Goal: Information Seeking & Learning: Learn about a topic

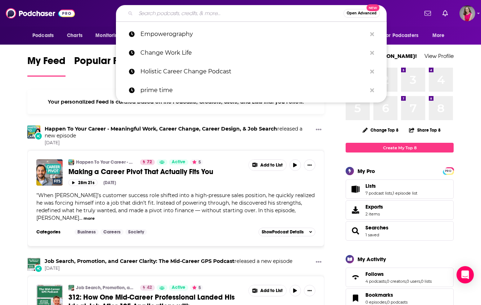
click at [181, 14] on input "Search podcasts, credits, & more..." at bounding box center [240, 14] width 208 height 12
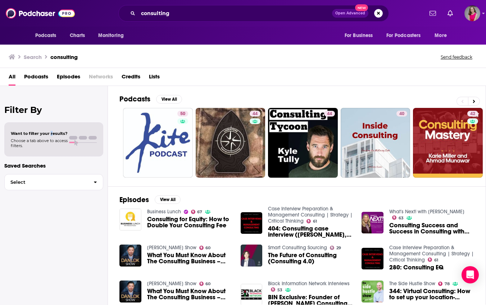
click at [51, 131] on span "Want to filter your results?" at bounding box center [39, 133] width 57 height 5
click at [81, 144] on div "Want to filter your results? Choose a tab above to access filters." at bounding box center [54, 139] width 86 height 17
click at [39, 77] on span "Podcasts" at bounding box center [36, 78] width 24 height 15
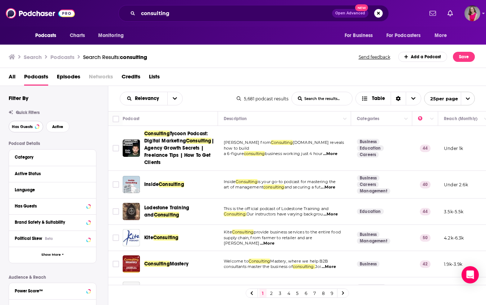
click at [26, 125] on span "Has Guests" at bounding box center [22, 127] width 21 height 4
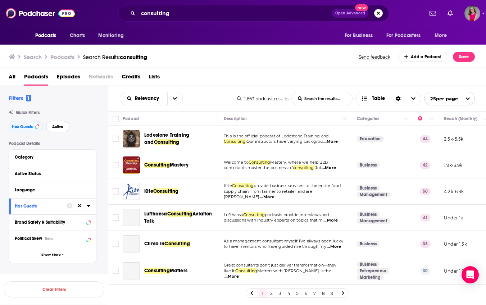
click at [60, 129] on span "Active" at bounding box center [57, 127] width 11 height 4
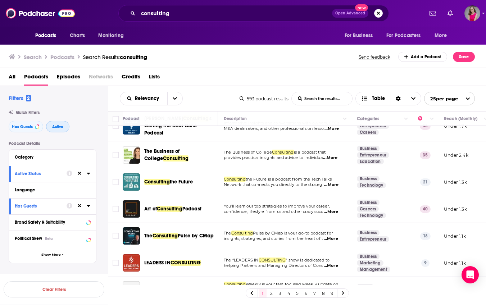
scroll to position [258, 0]
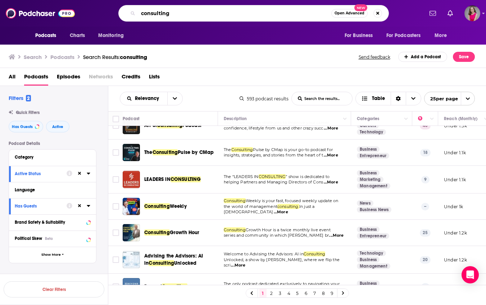
drag, startPoint x: 176, startPoint y: 12, endPoint x: 135, endPoint y: 12, distance: 41.8
click at [135, 12] on div "consulting Open Advanced New" at bounding box center [253, 13] width 271 height 17
type input "corporate"
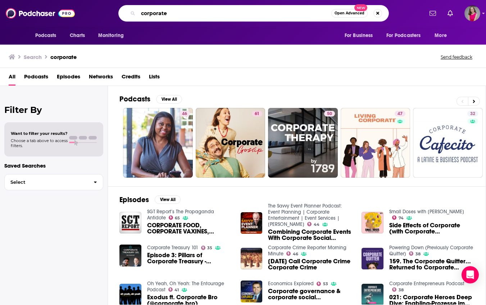
drag, startPoint x: 179, startPoint y: 14, endPoint x: 130, endPoint y: 11, distance: 48.3
click at [130, 11] on div "corporate Open Advanced New" at bounding box center [253, 13] width 271 height 17
type input "small business"
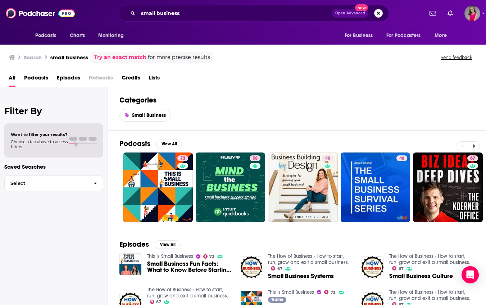
click at [37, 81] on span "Podcasts" at bounding box center [36, 79] width 24 height 15
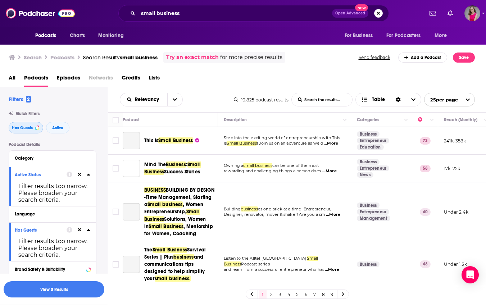
drag, startPoint x: 27, startPoint y: 128, endPoint x: 36, endPoint y: 131, distance: 10.0
click at [27, 128] on span "Has Guests" at bounding box center [22, 128] width 21 height 4
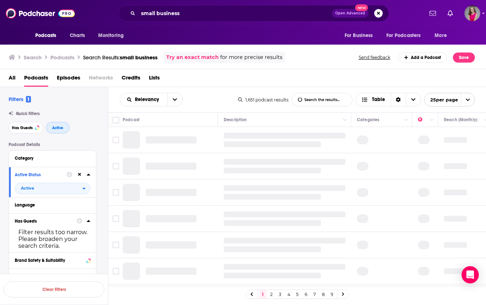
click at [58, 131] on button "Active" at bounding box center [57, 128] width 23 height 12
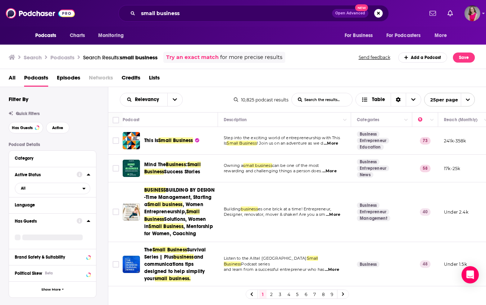
click at [338, 143] on span "...More" at bounding box center [331, 144] width 14 height 6
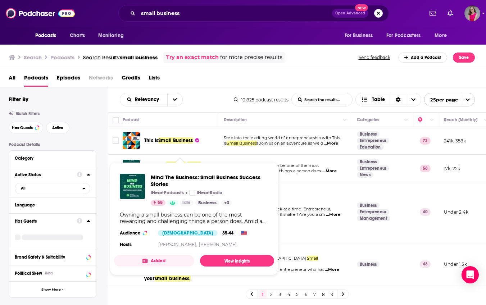
click at [167, 171] on div "Mind The Business: Small Business Success Stories iHeartPodcasts iHeartRadio 58…" at bounding box center [194, 211] width 160 height 87
click at [216, 105] on div "Relevancy List Search Input Search the results... Table" at bounding box center [177, 100] width 114 height 14
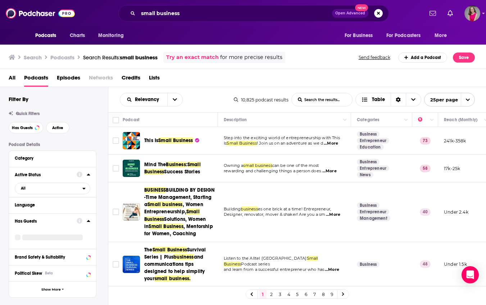
click at [337, 172] on span "...More" at bounding box center [330, 171] width 14 height 6
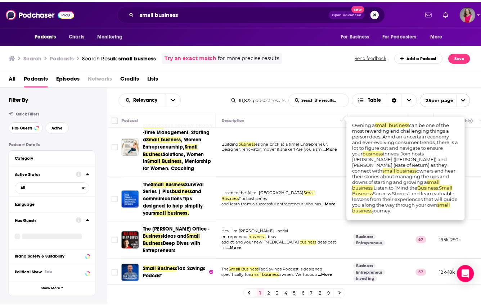
scroll to position [54, 0]
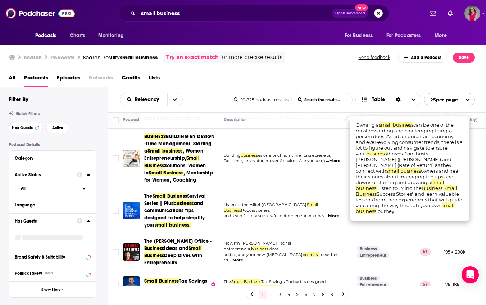
click at [337, 164] on span "...More" at bounding box center [333, 161] width 14 height 6
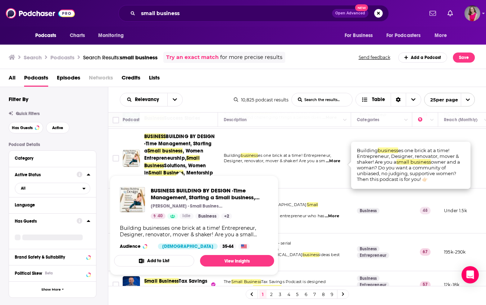
click at [194, 156] on span ", Women Entrepreneurship," at bounding box center [173, 154] width 59 height 13
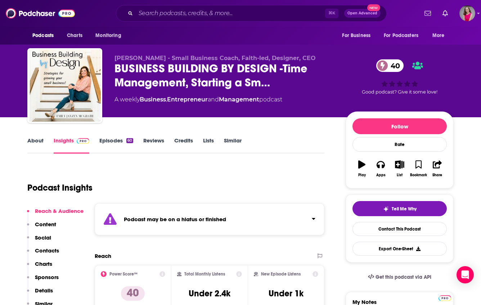
click at [118, 142] on link "Episodes 60" at bounding box center [116, 145] width 34 height 17
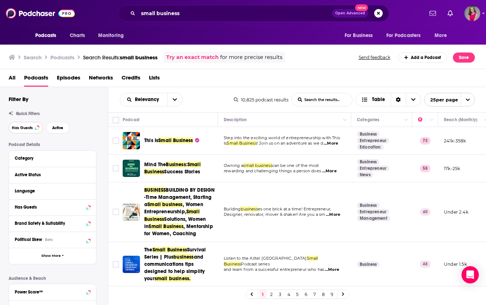
click at [21, 130] on span "Has Guests" at bounding box center [22, 128] width 21 height 4
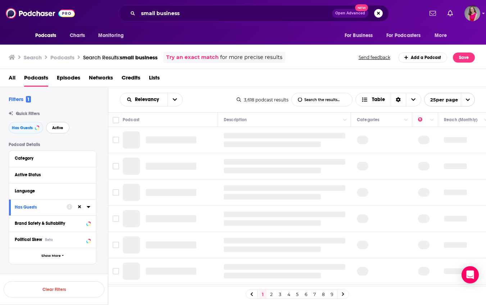
click at [55, 131] on button "Active" at bounding box center [57, 128] width 23 height 12
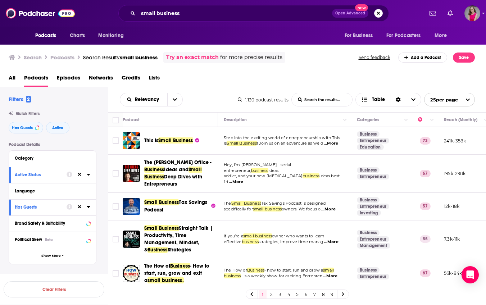
click at [243, 179] on span "...More" at bounding box center [236, 182] width 14 height 6
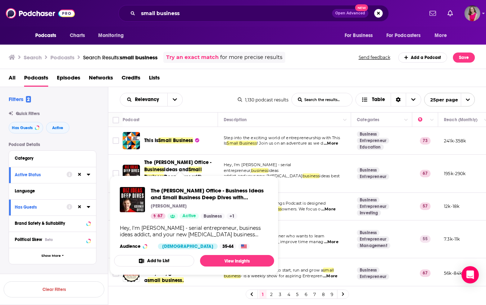
click at [199, 178] on div "Podcasts Charts Monitoring small business Open Advanced New For Business For Po…" at bounding box center [243, 152] width 486 height 305
click at [176, 167] on span "Small Business" at bounding box center [173, 173] width 58 height 13
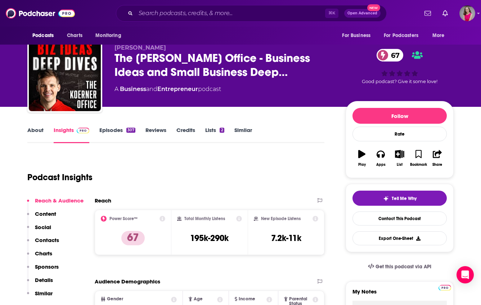
scroll to position [21, 0]
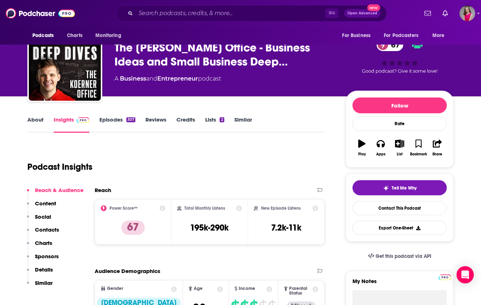
click at [35, 121] on link "About" at bounding box center [35, 124] width 16 height 17
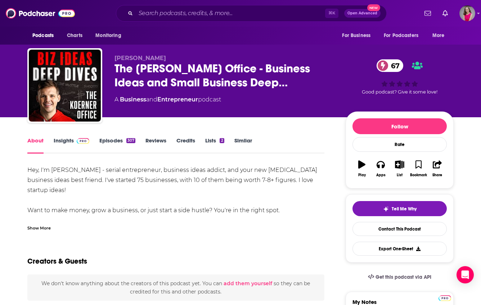
click at [45, 228] on div "Show More" at bounding box center [38, 227] width 23 height 7
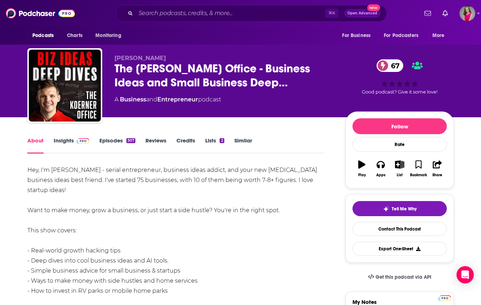
click at [69, 141] on link "Insights" at bounding box center [72, 145] width 36 height 17
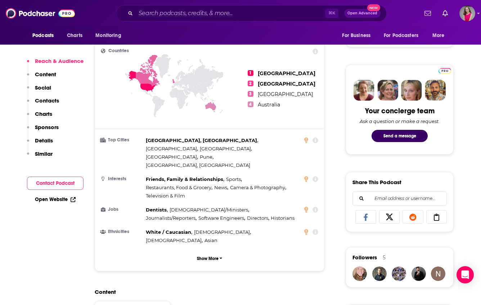
scroll to position [342, 0]
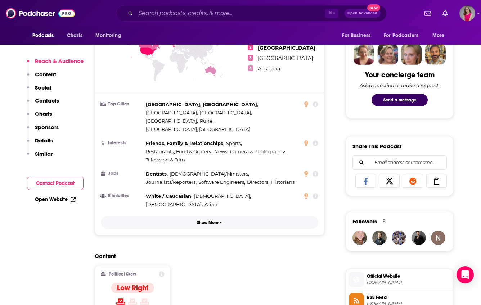
click at [208, 220] on p "Show More" at bounding box center [208, 222] width 22 height 5
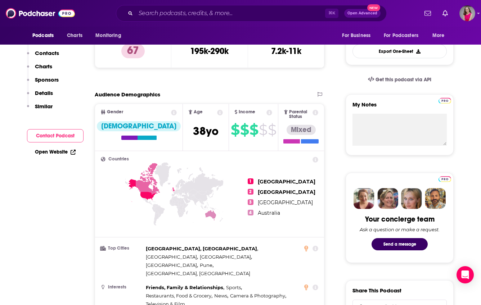
scroll to position [30, 0]
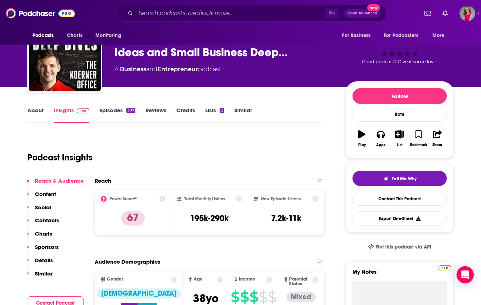
click at [107, 108] on link "Episodes 307" at bounding box center [117, 115] width 36 height 17
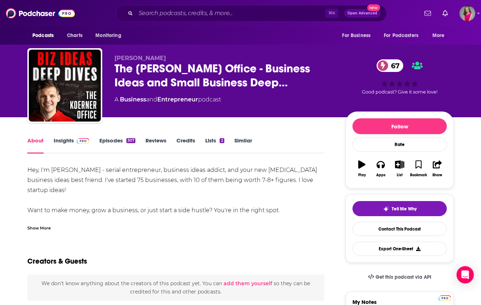
click at [67, 144] on link "Insights" at bounding box center [72, 145] width 36 height 17
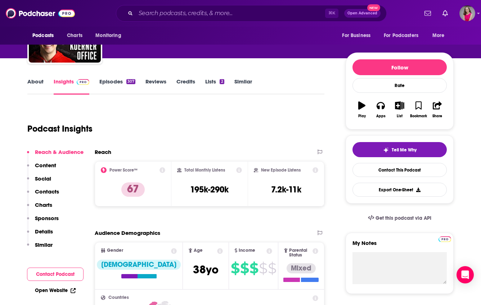
scroll to position [92, 0]
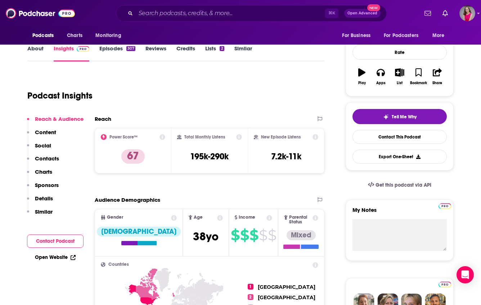
click at [64, 257] on link "Open Website" at bounding box center [55, 258] width 41 height 6
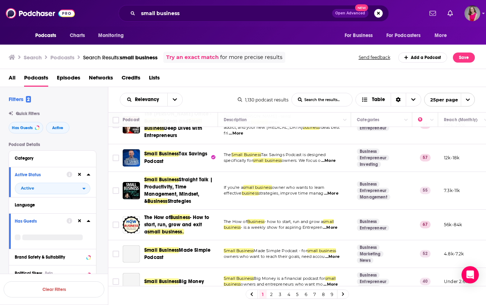
scroll to position [50, 0]
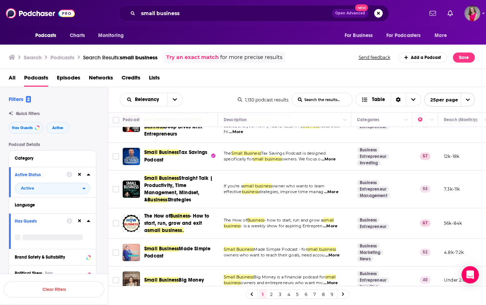
click at [337, 192] on span "...More" at bounding box center [331, 192] width 14 height 6
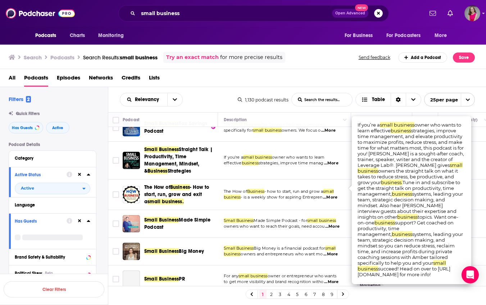
scroll to position [114, 0]
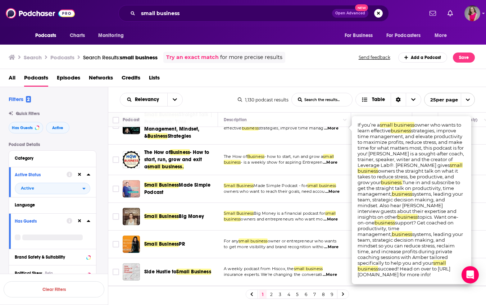
click at [303, 197] on td "Small Business Made Simple Podcast - for small business owners who want to reac…" at bounding box center [284, 189] width 133 height 28
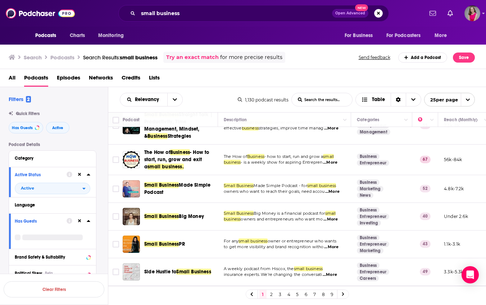
click at [338, 192] on span "...More" at bounding box center [332, 192] width 14 height 6
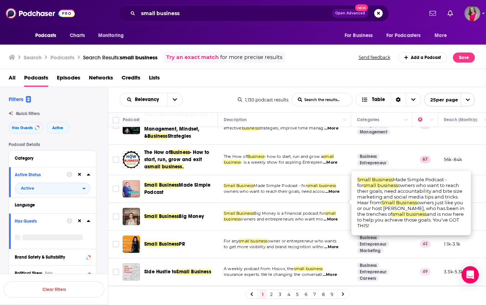
scroll to position [0, 0]
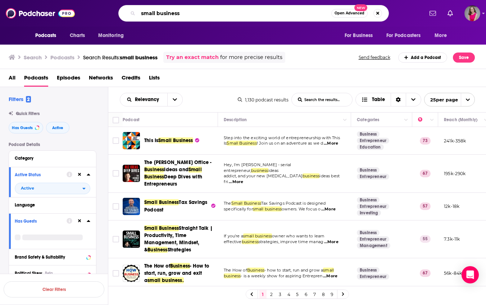
drag, startPoint x: 188, startPoint y: 12, endPoint x: 125, endPoint y: 7, distance: 63.2
click at [126, 7] on div "small business Open Advanced New" at bounding box center [253, 13] width 271 height 17
type input "career change"
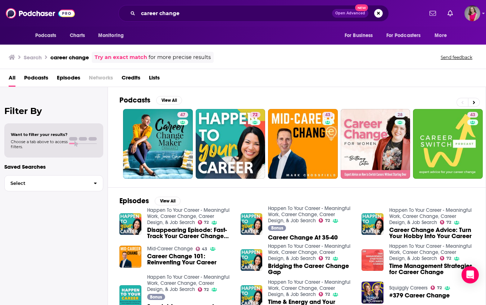
click at [32, 76] on span "Podcasts" at bounding box center [36, 79] width 24 height 15
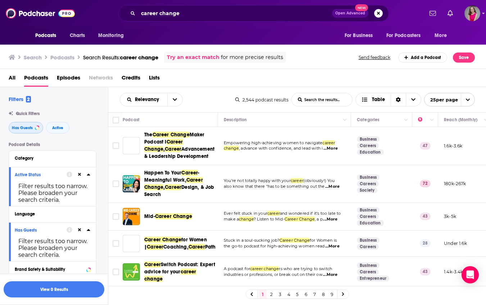
click at [28, 128] on span "Has Guests" at bounding box center [22, 128] width 21 height 4
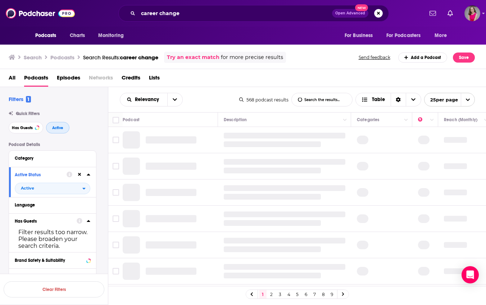
click at [59, 128] on span "Active" at bounding box center [57, 128] width 11 height 4
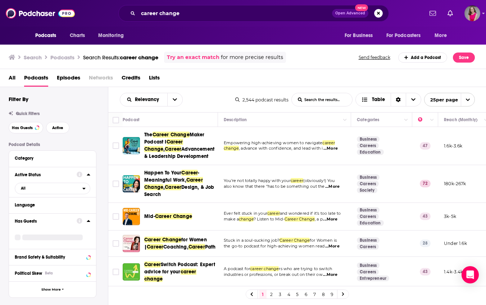
click at [332, 148] on span "...More" at bounding box center [331, 149] width 14 height 6
click at [204, 96] on div "Relevancy List Search Input Search the results... Table" at bounding box center [178, 100] width 116 height 14
click at [171, 144] on span "Career Change" at bounding box center [163, 145] width 39 height 13
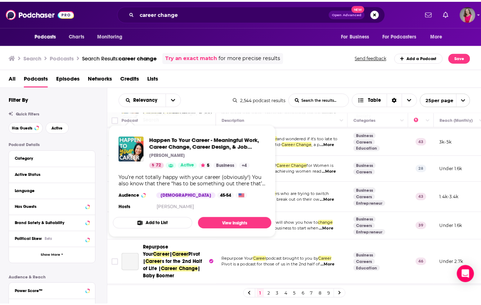
scroll to position [75, 0]
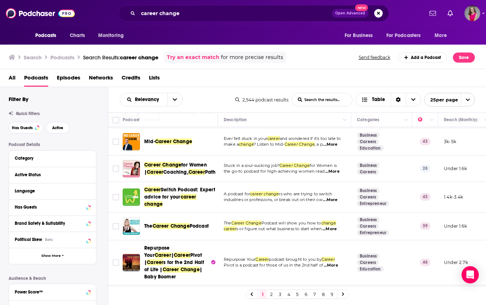
click at [336, 175] on span "...More" at bounding box center [332, 172] width 14 height 6
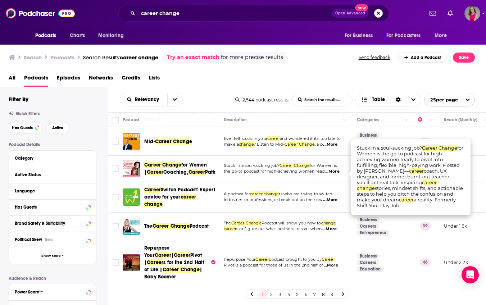
click at [335, 180] on td "Stuck in a soul-sucking job? Career Change for Women is the go-to podcast for h…" at bounding box center [284, 169] width 133 height 26
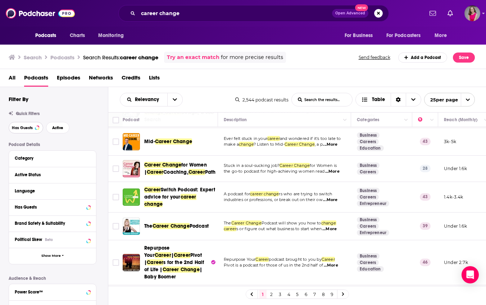
click at [16, 128] on span "Has Guests" at bounding box center [22, 128] width 21 height 4
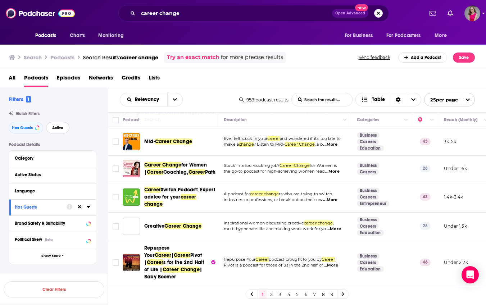
click at [59, 129] on span "Active" at bounding box center [57, 128] width 11 height 4
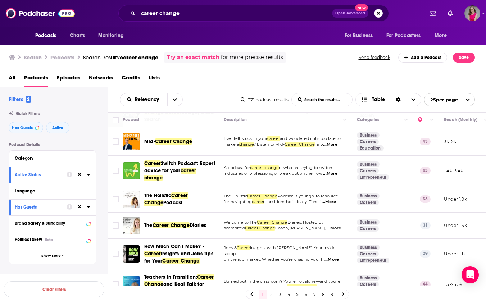
click at [336, 202] on span "...More" at bounding box center [329, 202] width 14 height 6
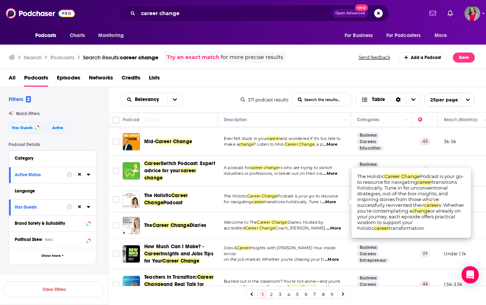
click at [337, 229] on span "...More" at bounding box center [334, 229] width 14 height 6
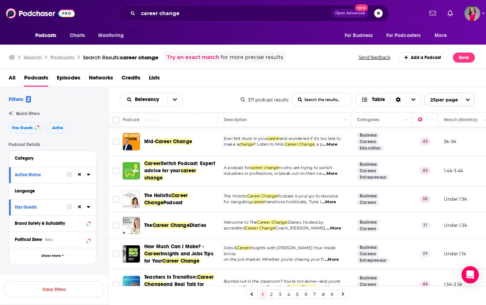
click at [182, 229] on div "The Career Change Diaries" at bounding box center [181, 225] width 75 height 17
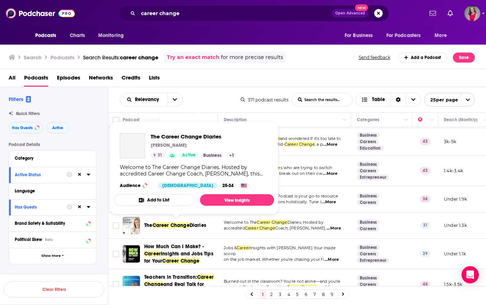
click at [181, 227] on span "Career Change" at bounding box center [171, 225] width 37 height 6
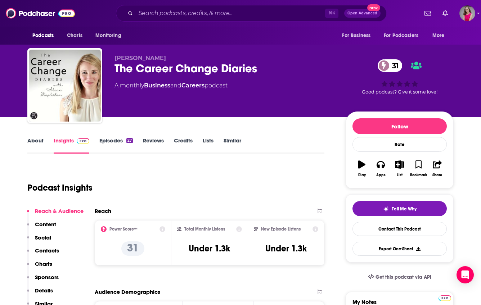
click at [117, 139] on link "Episodes 27" at bounding box center [115, 145] width 33 height 17
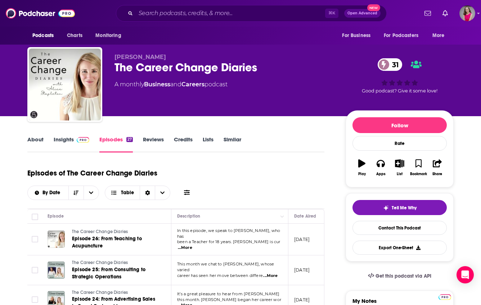
scroll to position [1, 0]
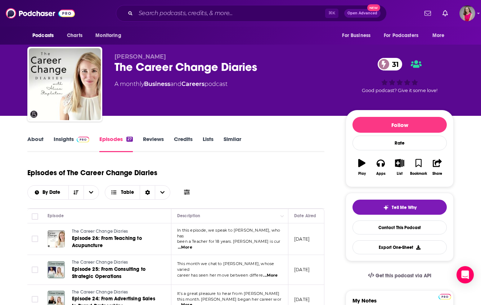
click at [192, 302] on span "...More" at bounding box center [185, 305] width 14 height 6
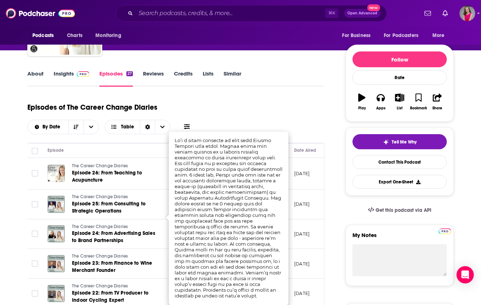
scroll to position [77, 0]
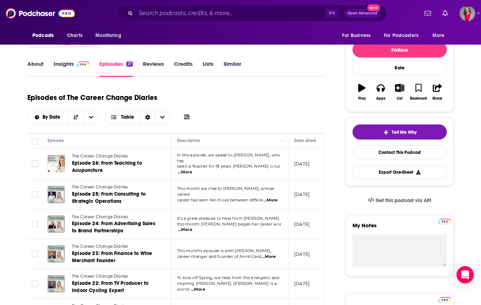
click at [275, 198] on span "...More" at bounding box center [270, 201] width 14 height 6
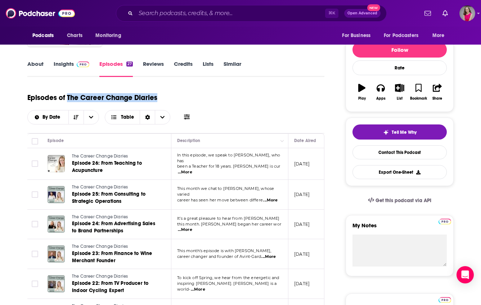
drag, startPoint x: 155, startPoint y: 98, endPoint x: 68, endPoint y: 99, distance: 87.1
click at [68, 99] on h1 "Episodes of The Career Change Diaries" at bounding box center [92, 97] width 130 height 9
copy h1 "The Career Change Diaries"
click at [36, 60] on link "About" at bounding box center [35, 68] width 16 height 17
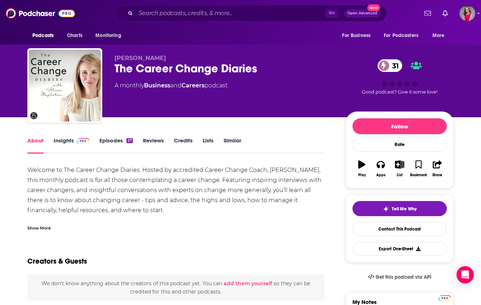
click at [62, 141] on link "Insights" at bounding box center [72, 145] width 36 height 17
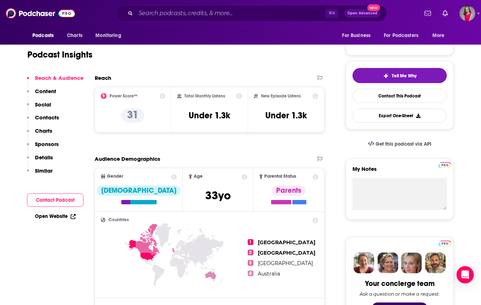
scroll to position [162, 0]
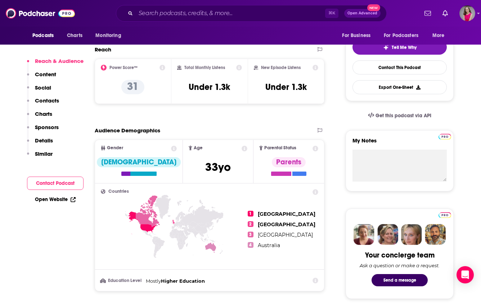
click at [50, 199] on link "Open Website" at bounding box center [55, 200] width 41 height 6
click at [48, 102] on p "Contacts" at bounding box center [47, 100] width 24 height 7
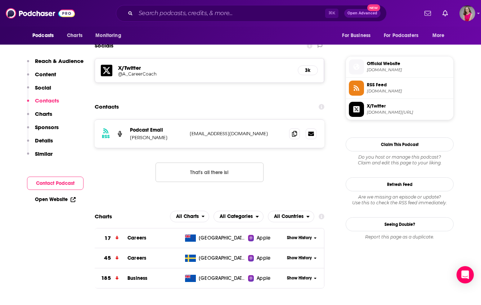
scroll to position [498, 0]
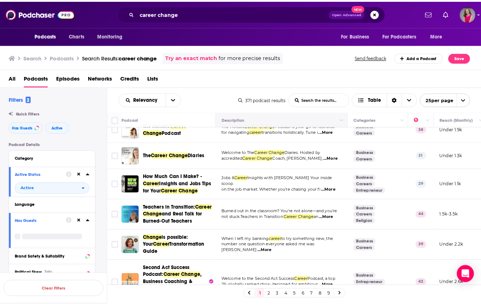
scroll to position [177, 0]
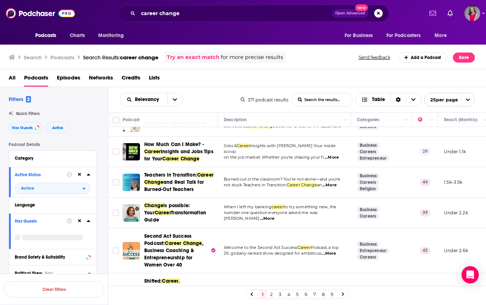
click at [275, 216] on span "...More" at bounding box center [267, 219] width 14 height 6
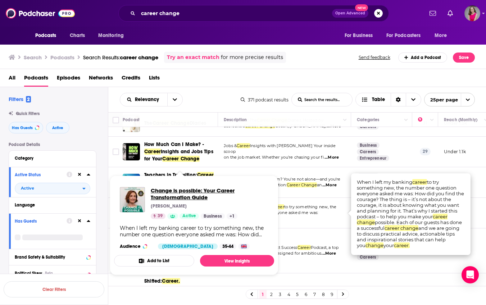
click at [180, 194] on span "Change is possible: Your Career Transformation Guide" at bounding box center [210, 194] width 118 height 14
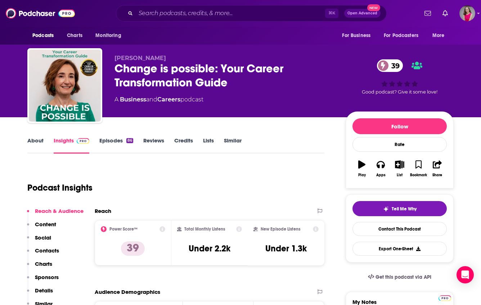
click at [37, 140] on link "About" at bounding box center [35, 145] width 16 height 17
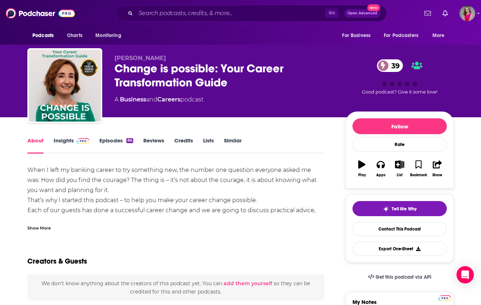
click at [66, 141] on link "Insights" at bounding box center [72, 145] width 36 height 17
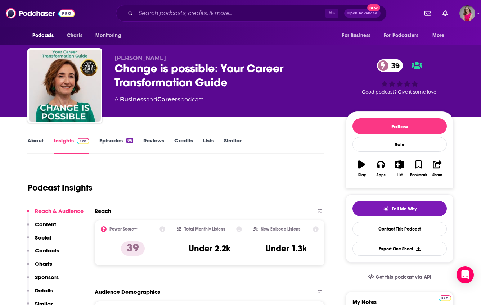
click at [117, 136] on div "About Insights Episodes 86 Reviews Credits Lists Similar" at bounding box center [175, 145] width 297 height 18
click at [118, 140] on link "Episodes 86" at bounding box center [116, 145] width 34 height 17
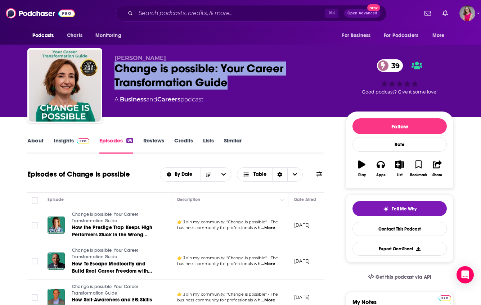
drag, startPoint x: 227, startPoint y: 85, endPoint x: 112, endPoint y: 72, distance: 116.3
click at [112, 72] on div "[PERSON_NAME] Change is possible: Your Career Transformation Guide 39 A Busines…" at bounding box center [240, 87] width 426 height 78
copy h2 "Change is possible: Your Career Transformation Guide"
click at [37, 140] on link "About" at bounding box center [35, 145] width 16 height 17
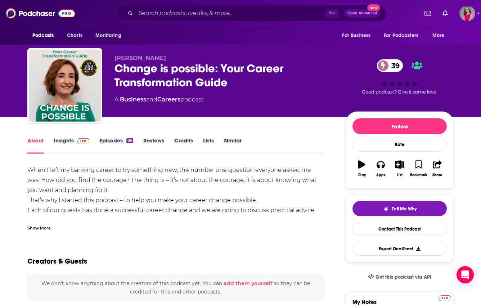
click at [59, 141] on link "Insights" at bounding box center [72, 145] width 36 height 17
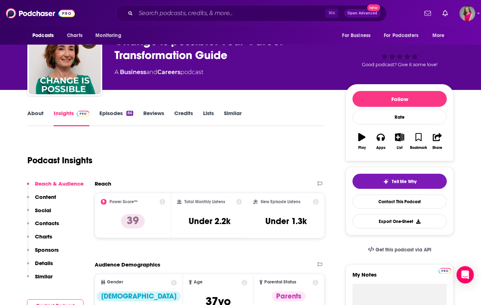
scroll to position [28, 0]
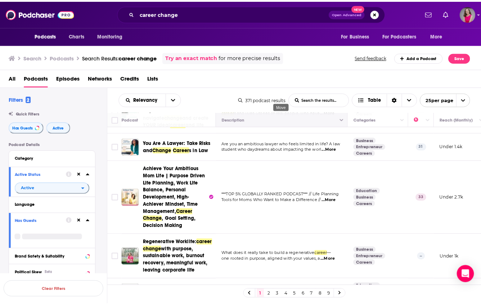
scroll to position [374, 0]
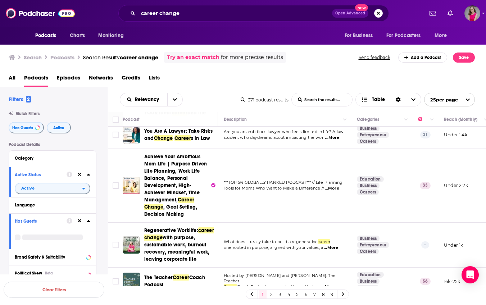
click at [336, 186] on span "...More" at bounding box center [332, 189] width 14 height 6
click at [334, 186] on span "...More" at bounding box center [332, 189] width 14 height 6
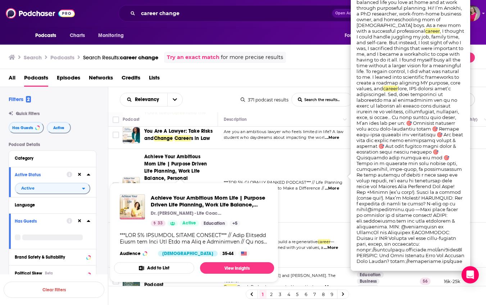
click at [171, 165] on span "Achieve Your Ambitious Mom Life | Purpose Driven Life Planning, Work Life Balan…" at bounding box center [175, 178] width 63 height 49
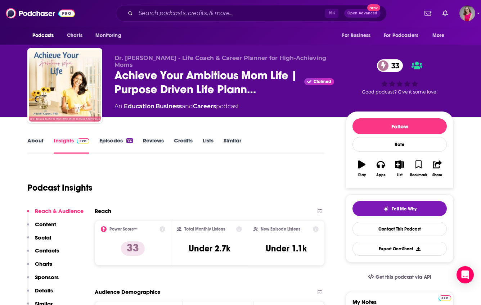
click at [33, 138] on link "About" at bounding box center [35, 145] width 16 height 17
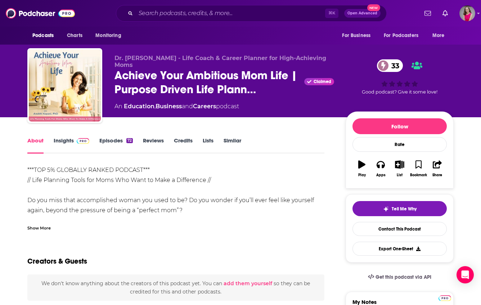
click at [41, 228] on div "Show More" at bounding box center [38, 227] width 23 height 7
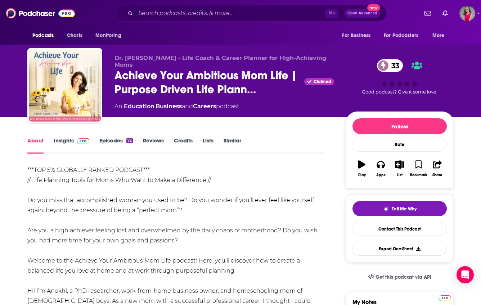
click at [114, 142] on link "Episodes 72" at bounding box center [115, 145] width 33 height 17
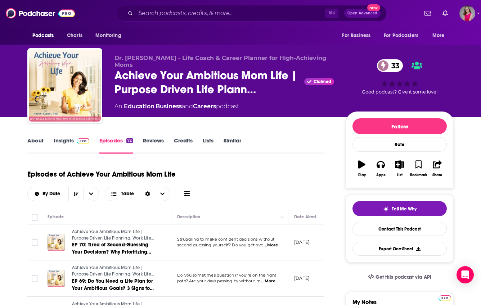
click at [37, 141] on link "About" at bounding box center [35, 145] width 16 height 17
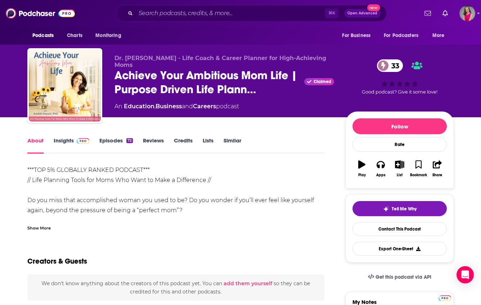
click at [44, 228] on div "Show More" at bounding box center [38, 227] width 23 height 7
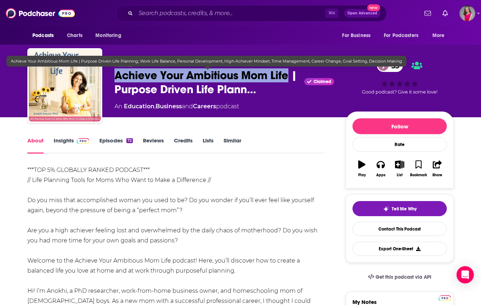
drag, startPoint x: 289, startPoint y: 77, endPoint x: 116, endPoint y: 74, distance: 173.2
click at [116, 74] on span "Achieve Your Ambitious Mom Life | Purpose Driven Life Plann…" at bounding box center [207, 82] width 187 height 28
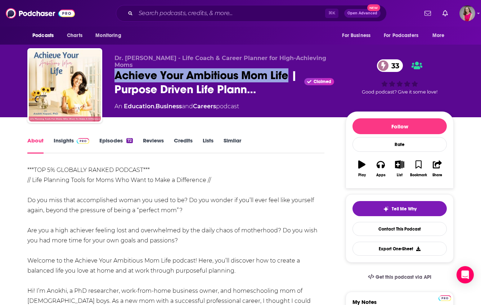
copy h1 "Achieve Your Ambitious Mom Life"
click at [65, 141] on link "Insights" at bounding box center [72, 145] width 36 height 17
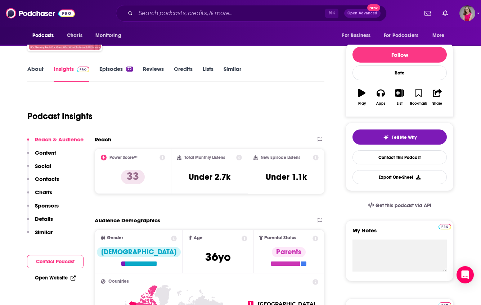
scroll to position [85, 0]
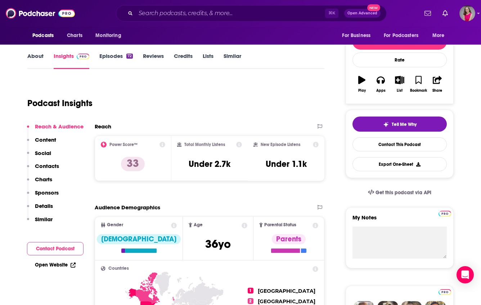
click at [53, 263] on link "Open Website" at bounding box center [55, 265] width 41 height 6
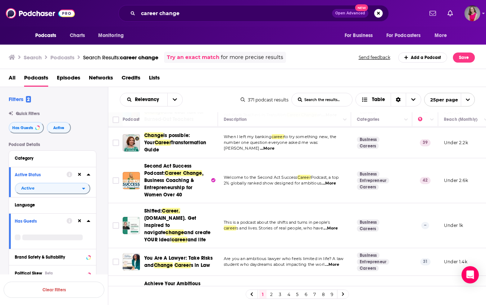
scroll to position [249, 0]
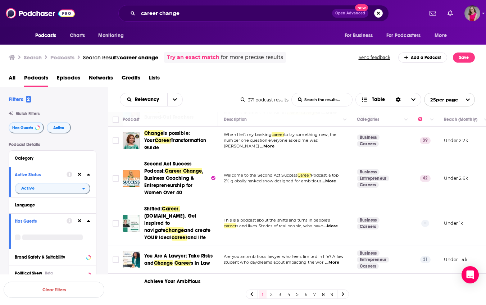
click at [333, 224] on span "...More" at bounding box center [331, 227] width 14 height 6
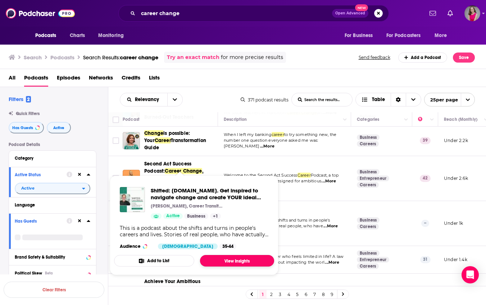
click at [216, 261] on link "View Insights" at bounding box center [237, 261] width 74 height 12
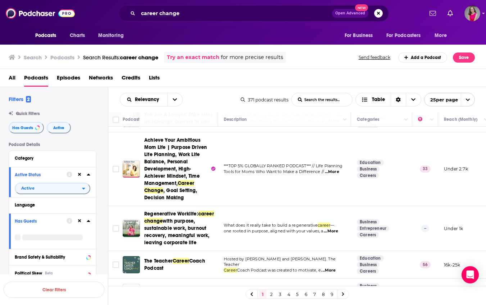
scroll to position [403, 0]
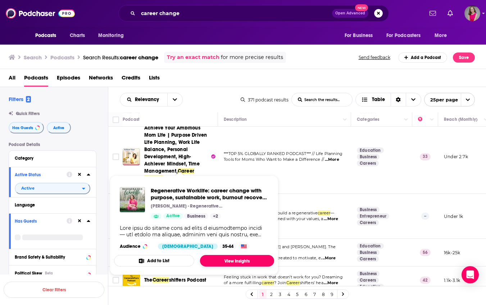
click at [240, 259] on link "View Insights" at bounding box center [237, 261] width 74 height 12
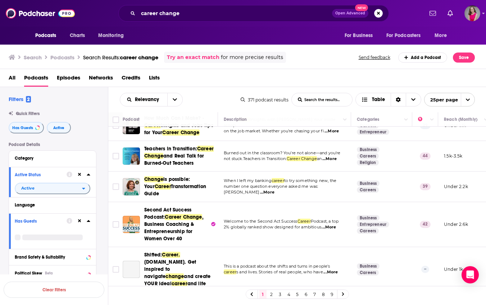
scroll to position [227, 0]
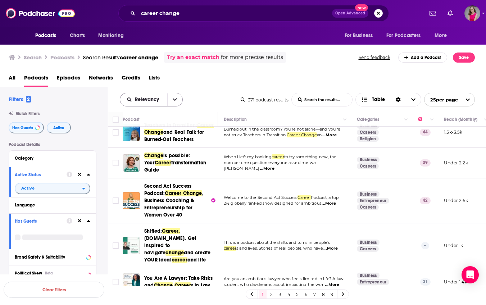
click at [174, 99] on icon "open menu" at bounding box center [175, 99] width 4 height 5
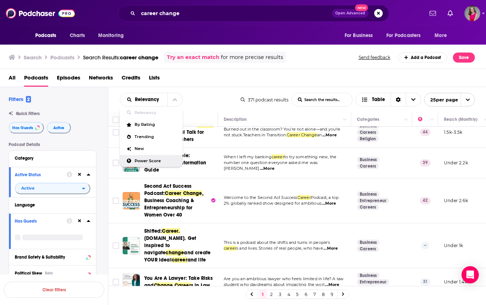
click at [157, 159] on span "Power Score" at bounding box center [156, 161] width 42 height 4
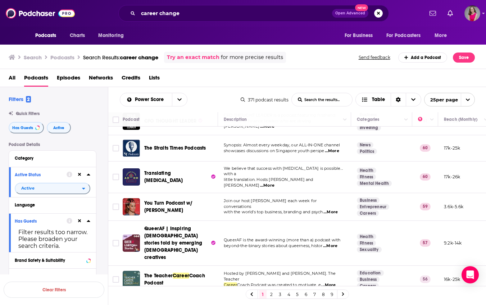
scroll to position [252, 0]
click at [337, 209] on span "...More" at bounding box center [331, 212] width 14 height 6
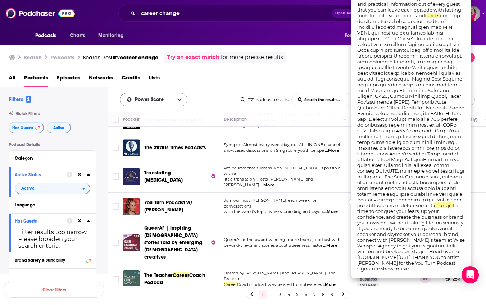
click at [179, 99] on icon "open menu" at bounding box center [179, 99] width 4 height 5
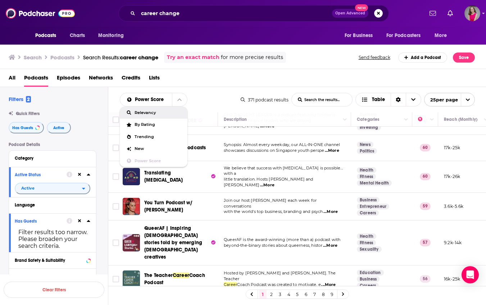
click at [161, 113] on span "Relevancy" at bounding box center [158, 113] width 47 height 4
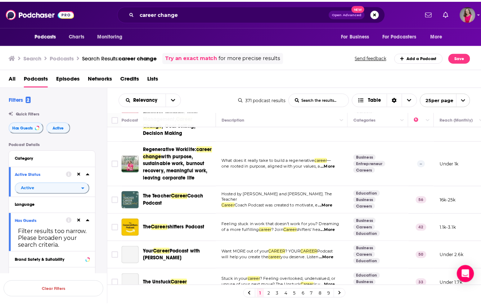
scroll to position [458, 0]
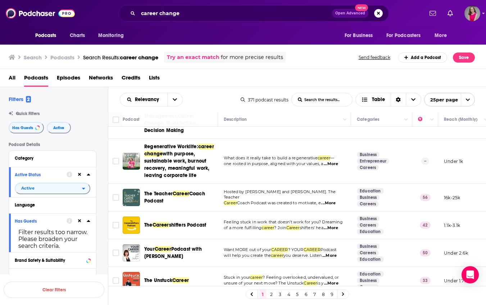
click at [336, 225] on span "...More" at bounding box center [331, 228] width 14 height 6
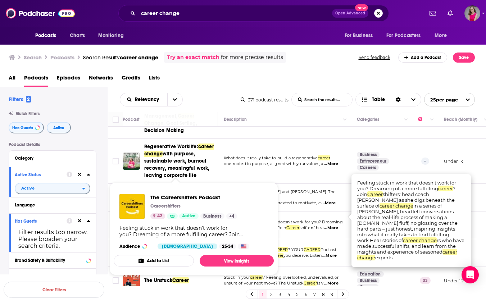
click at [174, 216] on icon "Show Podcast Details" at bounding box center [172, 217] width 5 height 4
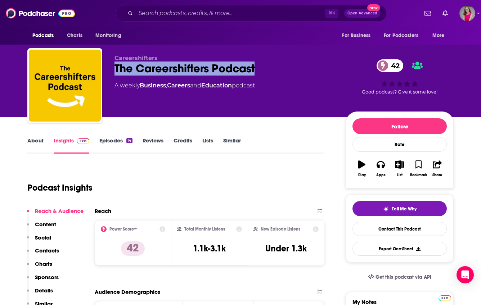
drag, startPoint x: 262, startPoint y: 70, endPoint x: 116, endPoint y: 70, distance: 146.5
click at [116, 70] on div "The Careershifters Podcast 42" at bounding box center [224, 69] width 220 height 14
copy h2 "The Careershifters Podcast"
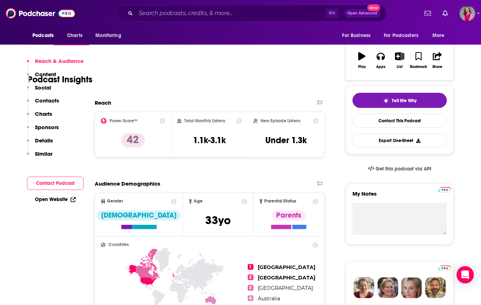
scroll to position [170, 0]
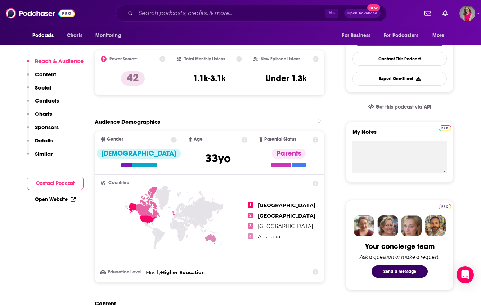
click at [57, 201] on link "Open Website" at bounding box center [55, 200] width 41 height 6
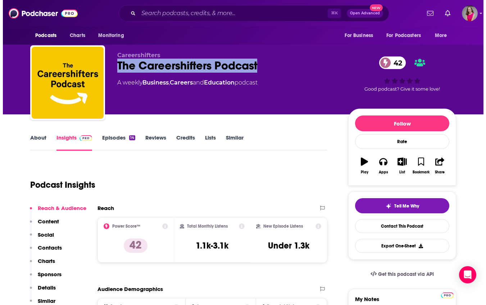
scroll to position [0, 0]
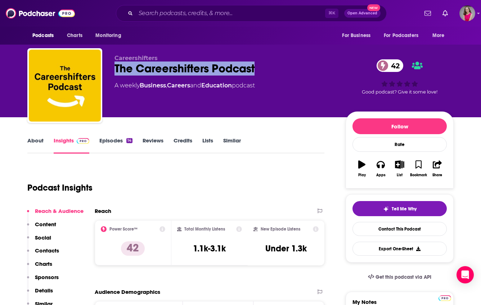
click at [35, 140] on link "About" at bounding box center [35, 145] width 16 height 17
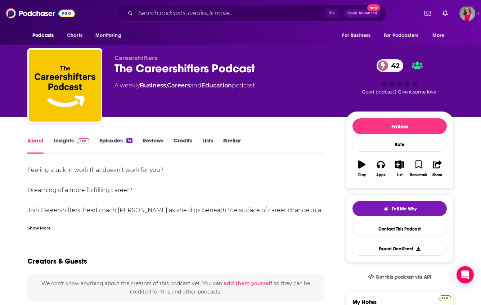
click at [41, 229] on div "Show More" at bounding box center [38, 227] width 23 height 7
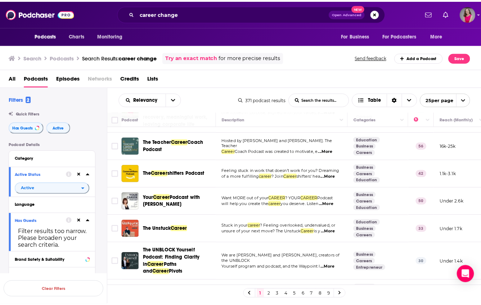
scroll to position [521, 0]
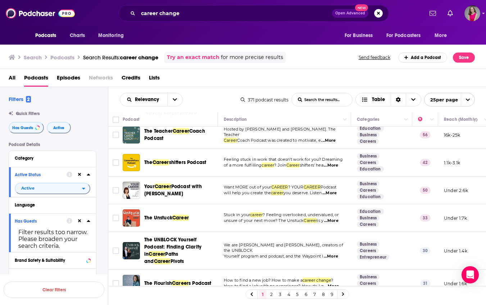
click at [335, 218] on span "...More" at bounding box center [331, 221] width 14 height 6
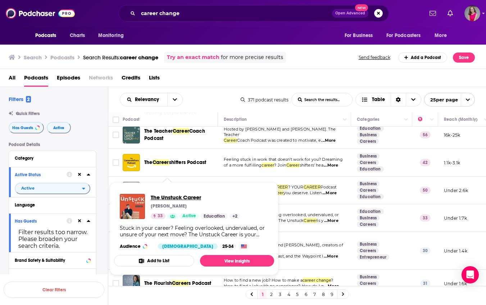
click at [174, 196] on span "The Unstuck Career" at bounding box center [196, 197] width 90 height 7
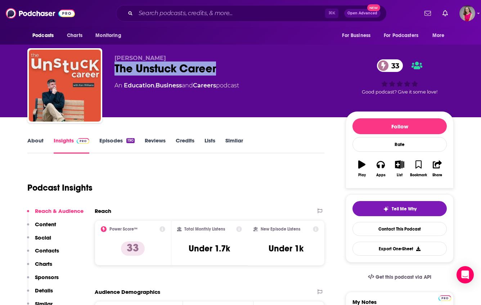
drag, startPoint x: 222, startPoint y: 69, endPoint x: 110, endPoint y: 70, distance: 111.6
click at [110, 70] on div "[PERSON_NAME] The Unstuck Career 33 An Education , Business and Careers podcast…" at bounding box center [240, 87] width 426 height 78
copy h2 "The Unstuck Career"
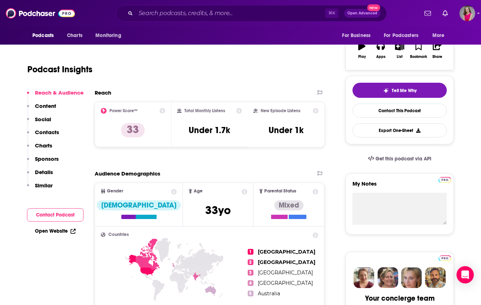
scroll to position [133, 0]
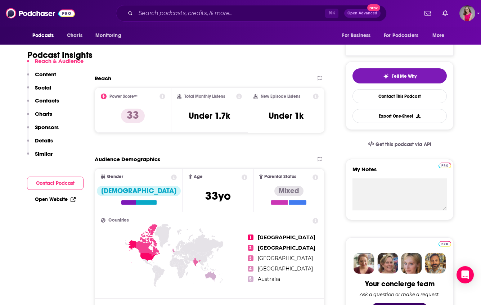
click at [46, 200] on link "Open Website" at bounding box center [55, 200] width 41 height 6
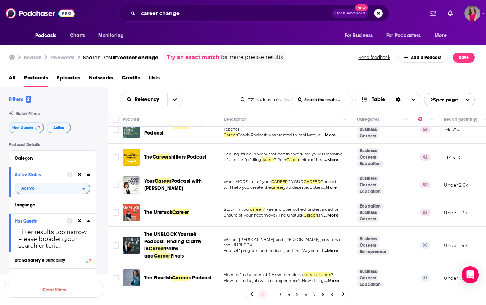
scroll to position [574, 0]
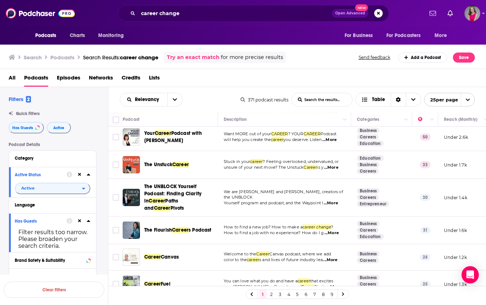
click at [337, 201] on span "...More" at bounding box center [331, 204] width 14 height 6
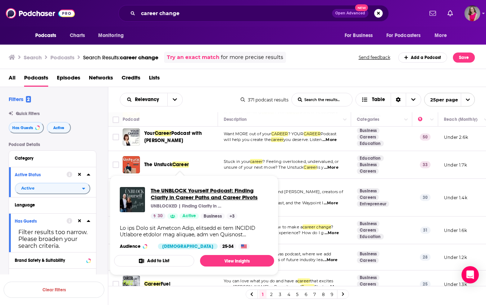
click at [177, 199] on span "The UNBLOCK Yourself Podcast: Finding Clarity in Career Paths and Career Pivots" at bounding box center [210, 194] width 118 height 14
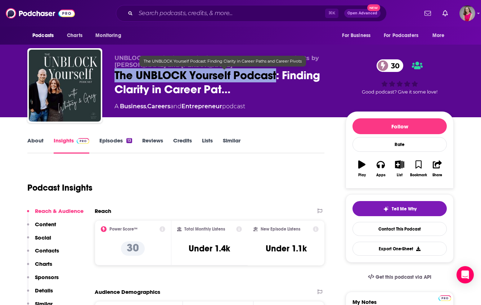
drag, startPoint x: 277, startPoint y: 76, endPoint x: 116, endPoint y: 74, distance: 160.9
click at [116, 74] on span "The UNBLOCK Yourself Podcast: Finding Clarity in Career Pat…" at bounding box center [224, 82] width 220 height 28
copy h2 "The UNBLOCK Yourself Podcast"
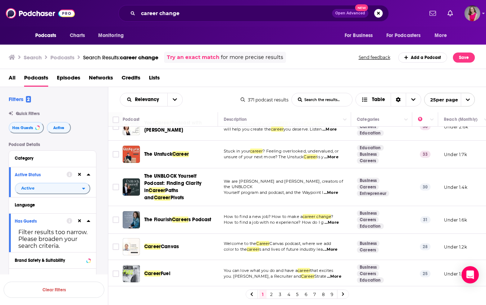
scroll to position [584, 0]
click at [333, 220] on span "...More" at bounding box center [332, 223] width 14 height 6
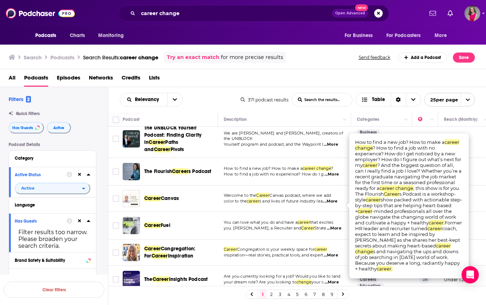
scroll to position [664, 0]
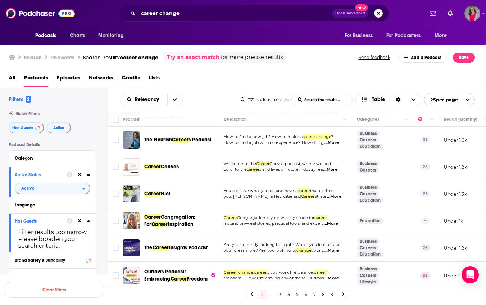
click at [341, 71] on div "All Podcasts Episodes Networks Credits Lists" at bounding box center [243, 78] width 487 height 18
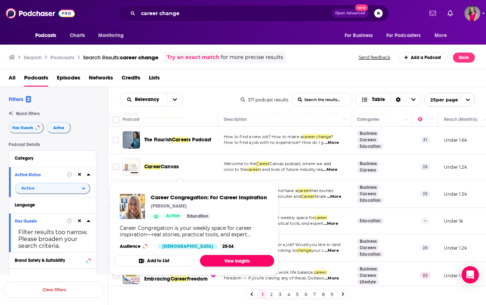
click at [224, 261] on link "View Insights" at bounding box center [237, 261] width 74 height 12
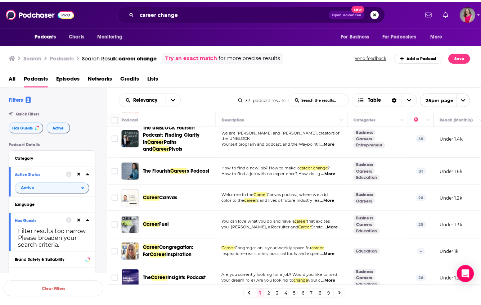
scroll to position [633, 0]
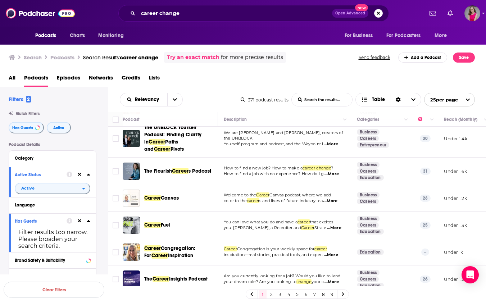
click at [335, 225] on span "...More" at bounding box center [334, 228] width 14 height 6
click at [333, 221] on td "You can love what you do and have a career that excites you. [PERSON_NAME], a R…" at bounding box center [284, 226] width 133 height 28
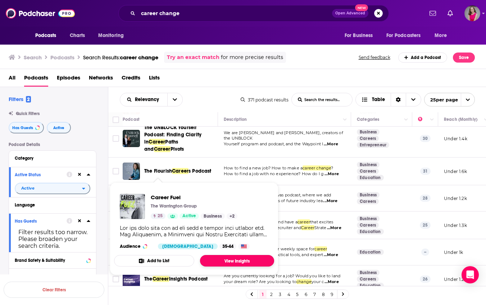
click at [219, 259] on link "View Insights" at bounding box center [237, 261] width 74 height 12
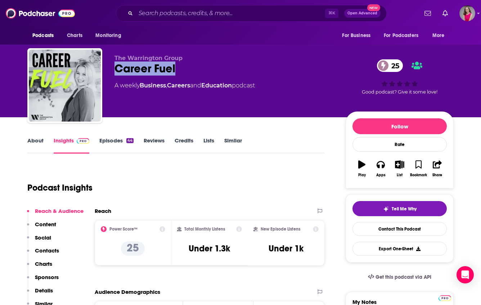
drag, startPoint x: 185, startPoint y: 73, endPoint x: 117, endPoint y: 69, distance: 68.5
click at [117, 69] on div "Career Fuel 25" at bounding box center [224, 69] width 220 height 14
copy h2 "Career Fuel"
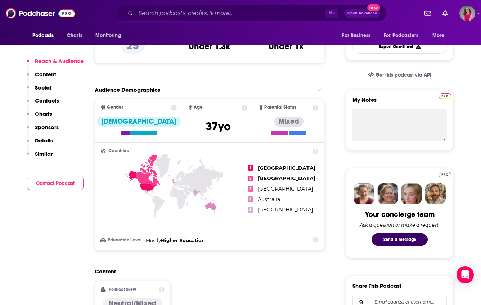
scroll to position [204, 0]
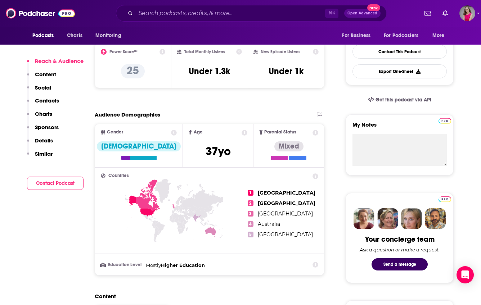
click at [49, 101] on p "Contacts" at bounding box center [47, 100] width 24 height 7
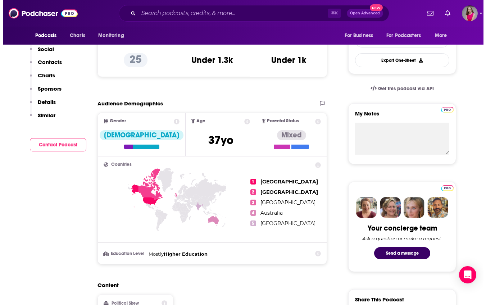
scroll to position [0, 0]
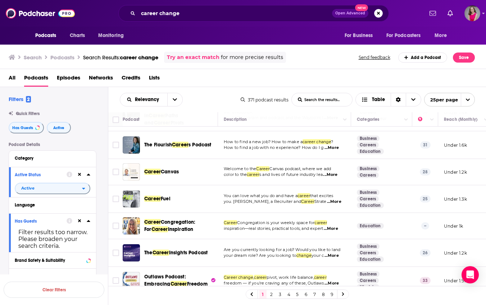
scroll to position [664, 0]
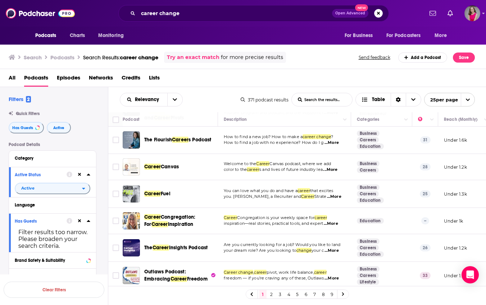
click at [338, 276] on span "...More" at bounding box center [332, 279] width 14 height 6
click at [270, 294] on link "2" at bounding box center [271, 294] width 7 height 9
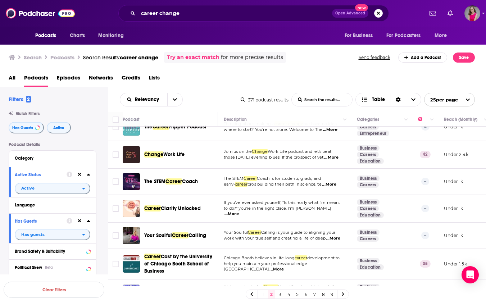
scroll to position [221, 0]
